Goal: Information Seeking & Learning: Learn about a topic

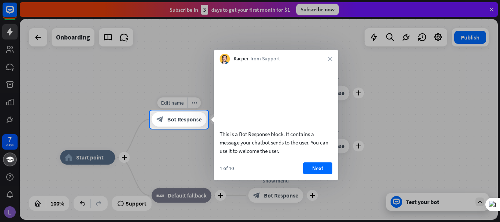
click at [183, 122] on span "Bot Response" at bounding box center [184, 119] width 34 height 7
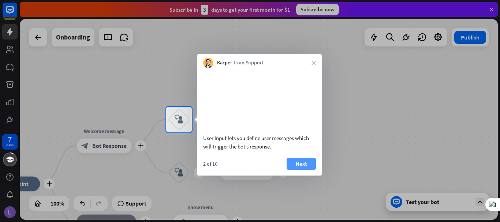
click at [304, 170] on button "Next" at bounding box center [300, 164] width 29 height 12
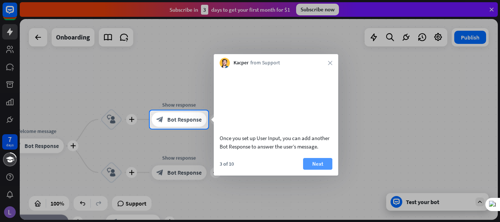
click at [315, 170] on button "Next" at bounding box center [317, 164] width 29 height 12
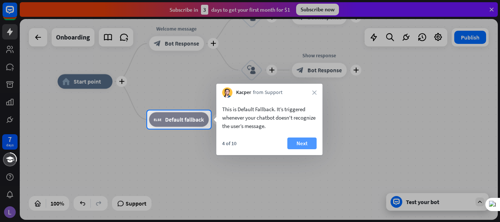
click at [304, 143] on button "Next" at bounding box center [301, 144] width 29 height 12
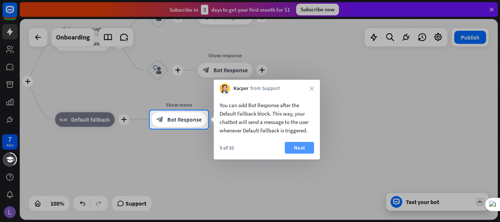
click at [304, 146] on button "Next" at bounding box center [299, 148] width 29 height 12
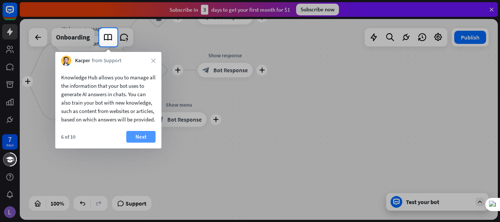
click at [143, 143] on button "Next" at bounding box center [140, 137] width 29 height 12
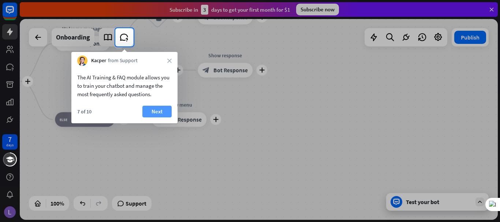
click at [150, 111] on button "Next" at bounding box center [156, 112] width 29 height 12
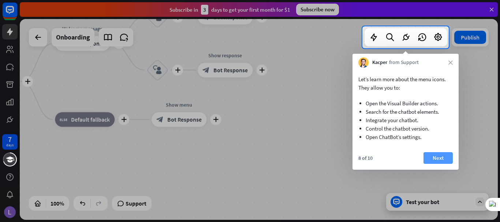
click at [437, 157] on button "Next" at bounding box center [437, 158] width 29 height 12
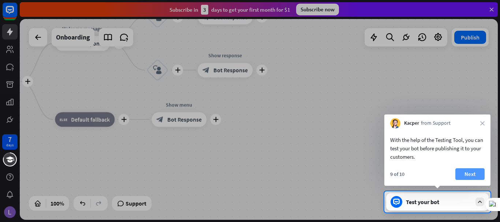
click at [475, 177] on button "Next" at bounding box center [469, 174] width 29 height 12
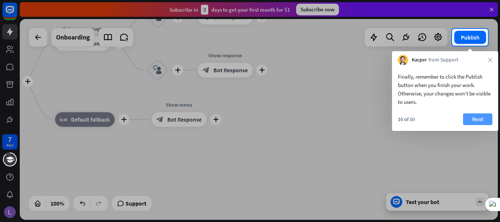
click at [481, 121] on button "Next" at bounding box center [477, 119] width 29 height 12
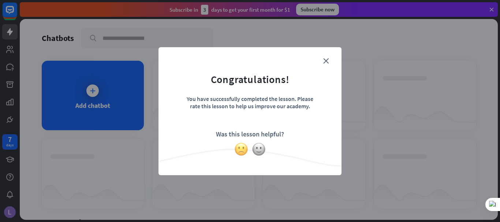
click at [243, 146] on img at bounding box center [241, 149] width 14 height 14
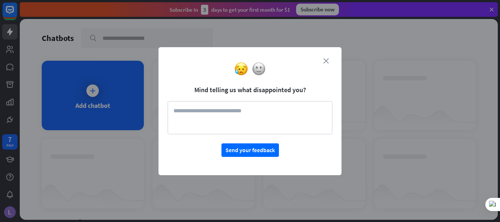
click at [325, 61] on icon "close" at bounding box center [325, 60] width 5 height 5
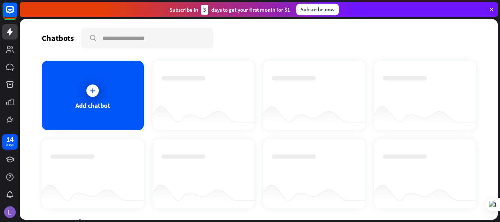
click at [229, 35] on div "Chatbots search" at bounding box center [259, 38] width 434 height 20
